Goal: Task Accomplishment & Management: Manage account settings

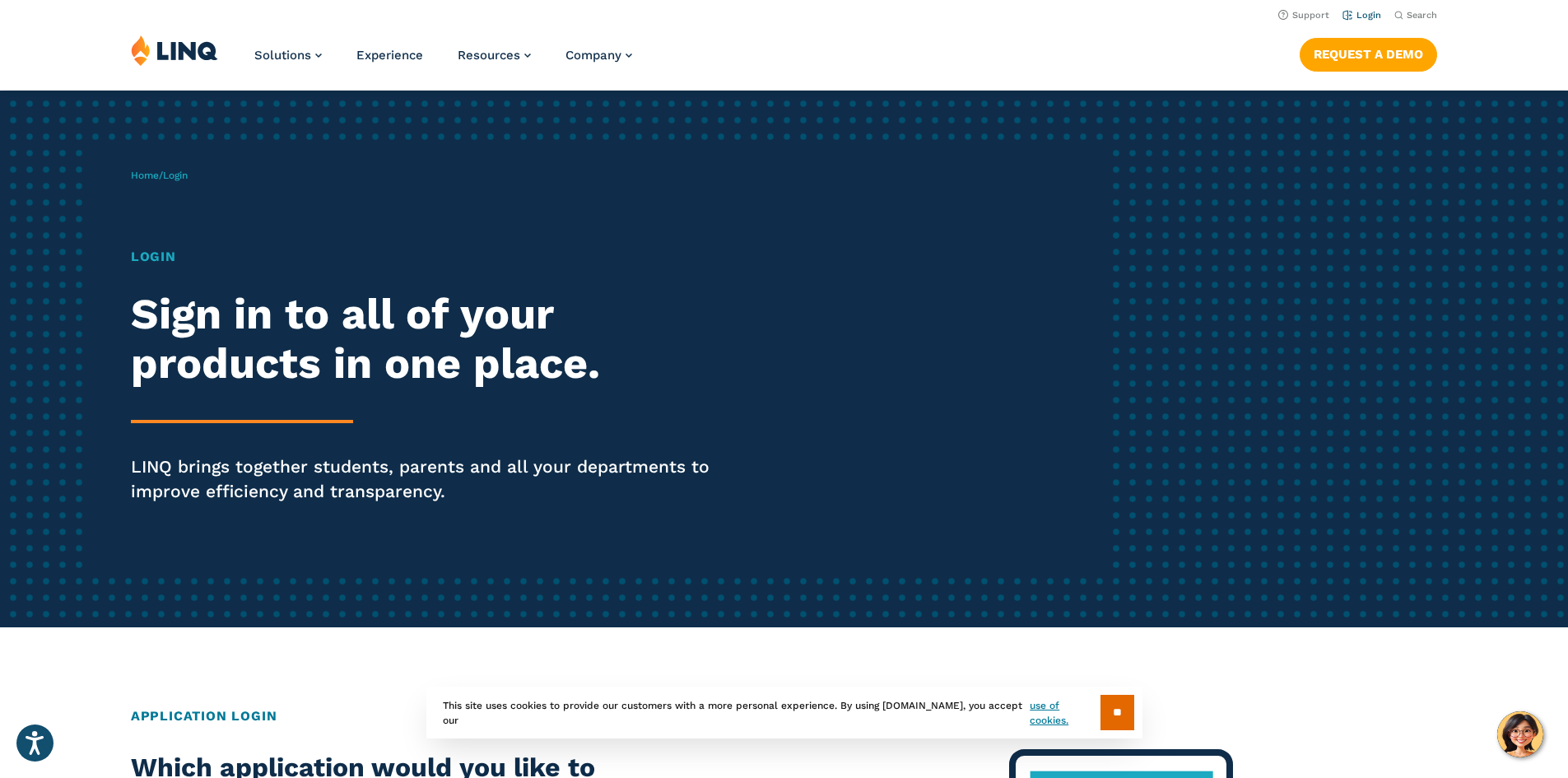
click at [1365, 17] on link "Login" at bounding box center [1362, 15] width 39 height 11
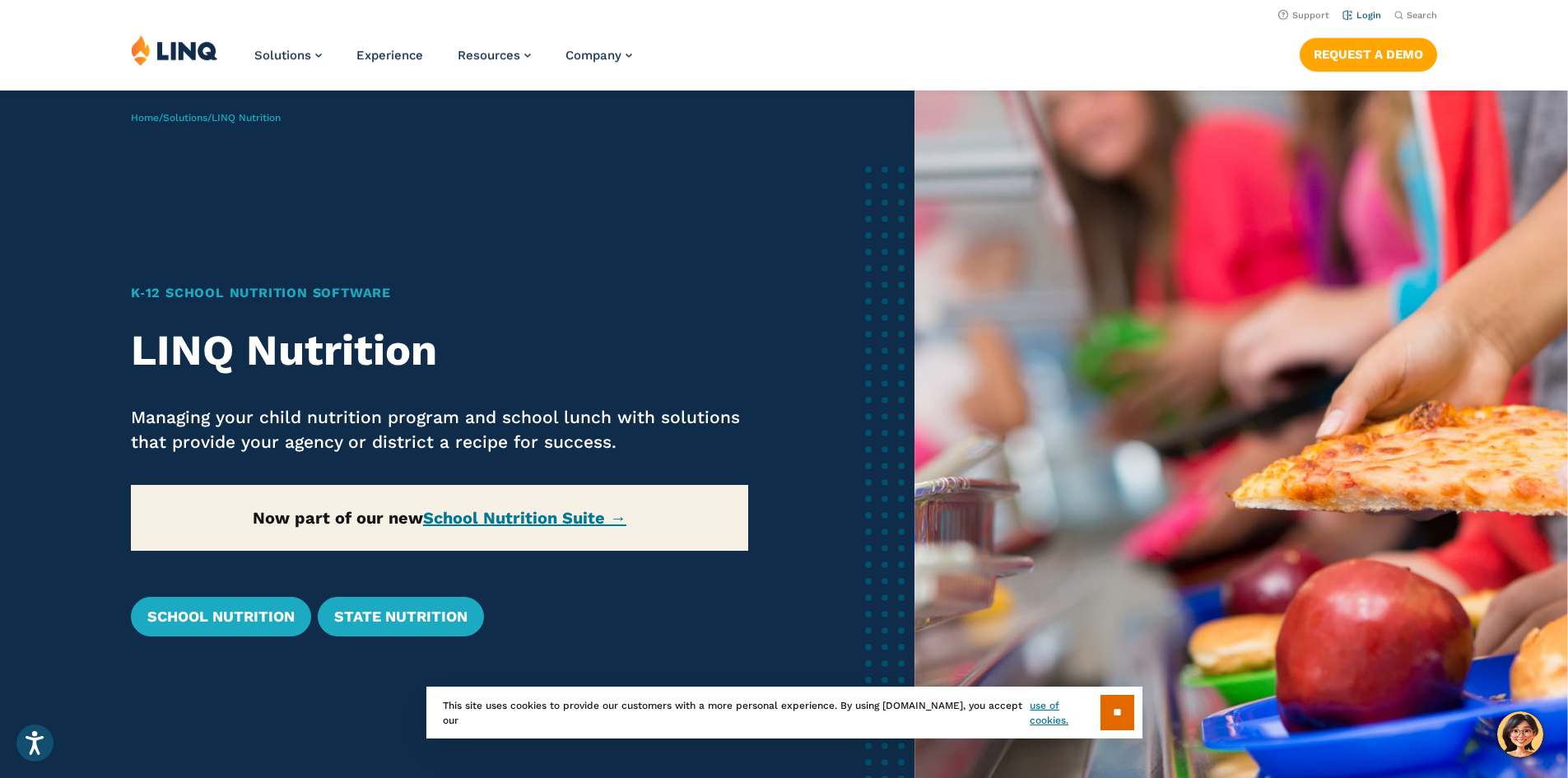
click at [1362, 14] on link "Login" at bounding box center [1362, 15] width 39 height 11
